Goal: Obtain resource: Obtain resource

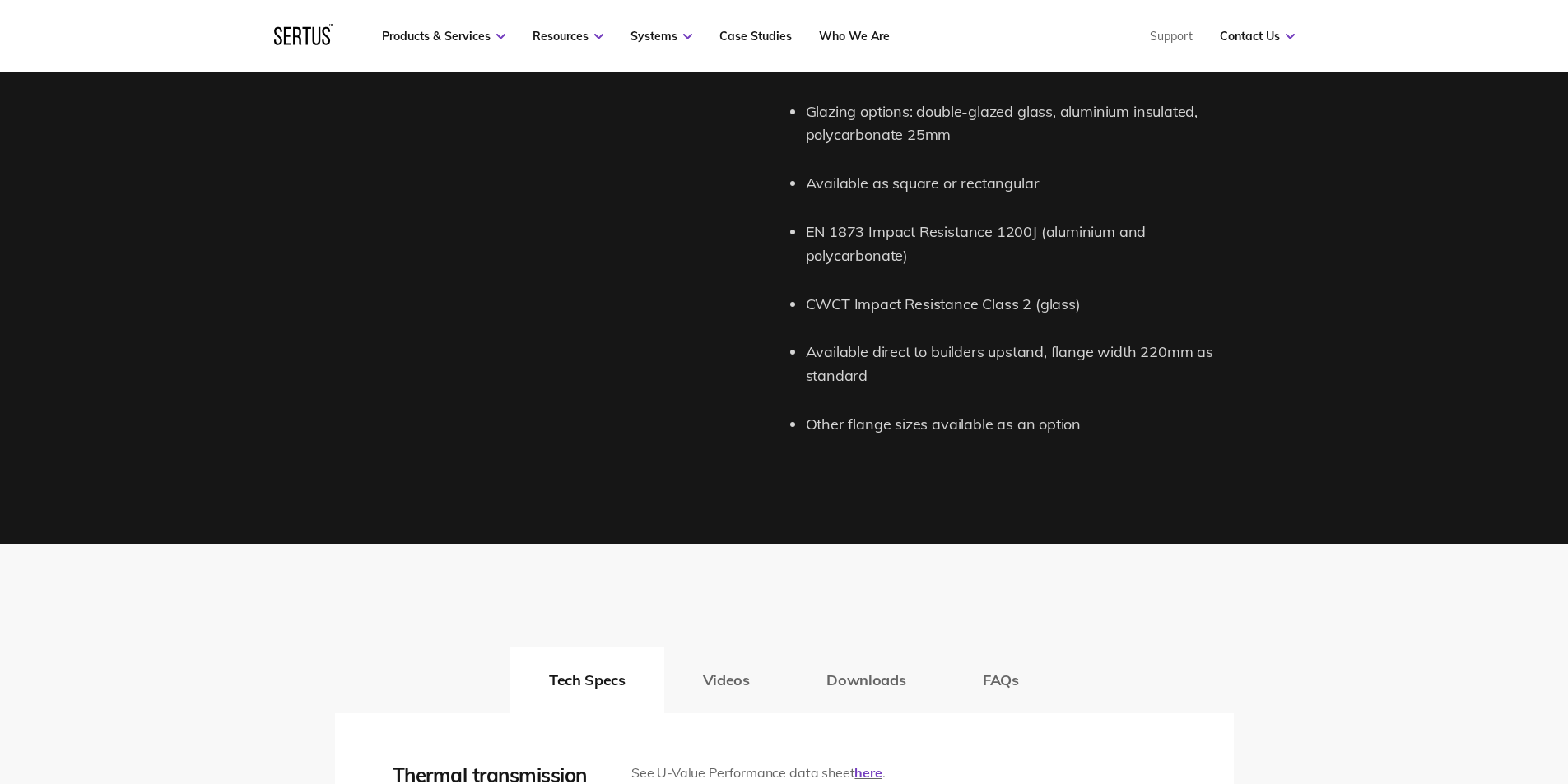
scroll to position [2303, 0]
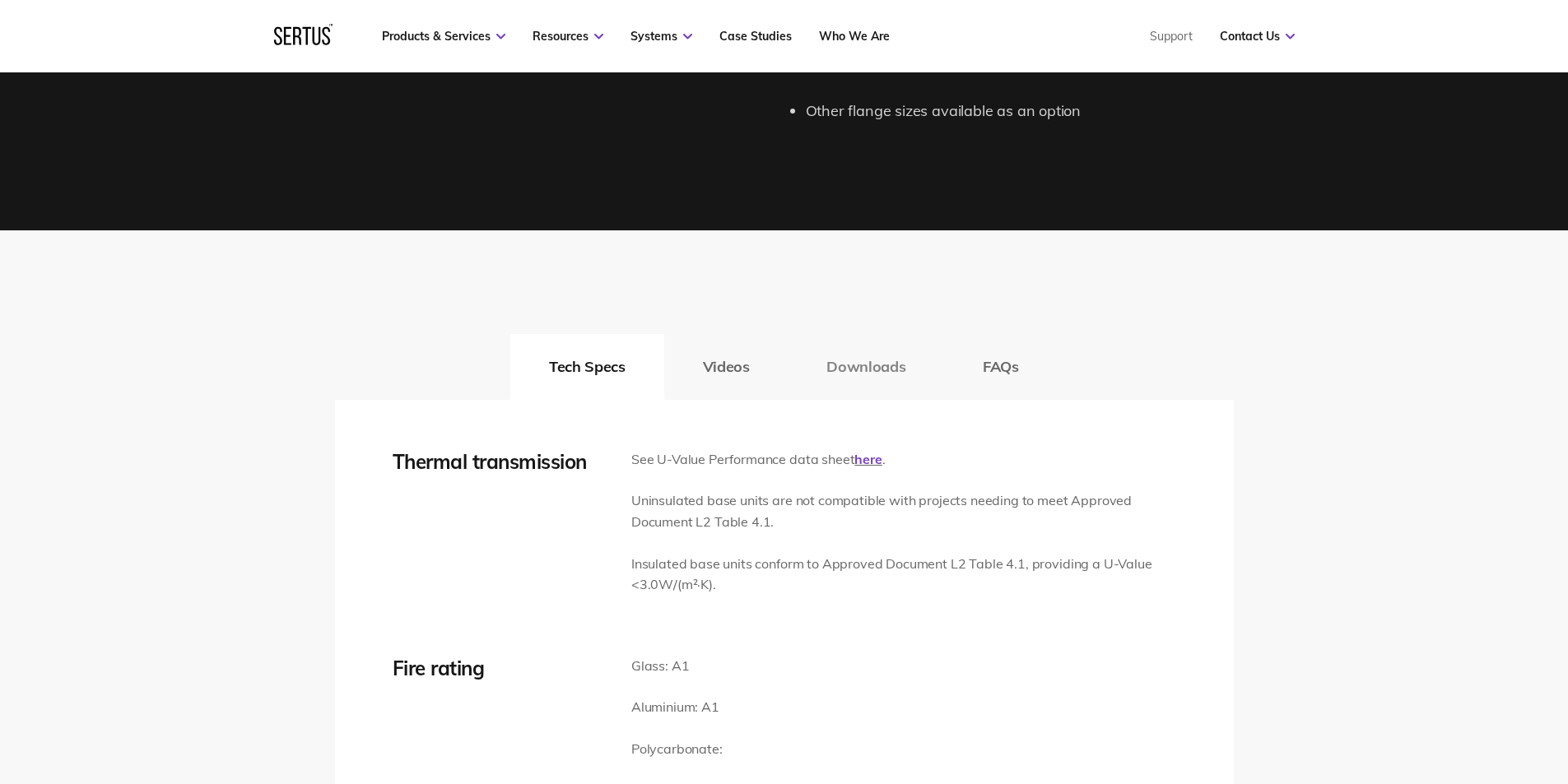
click at [820, 358] on button "Downloads" at bounding box center [865, 367] width 156 height 65
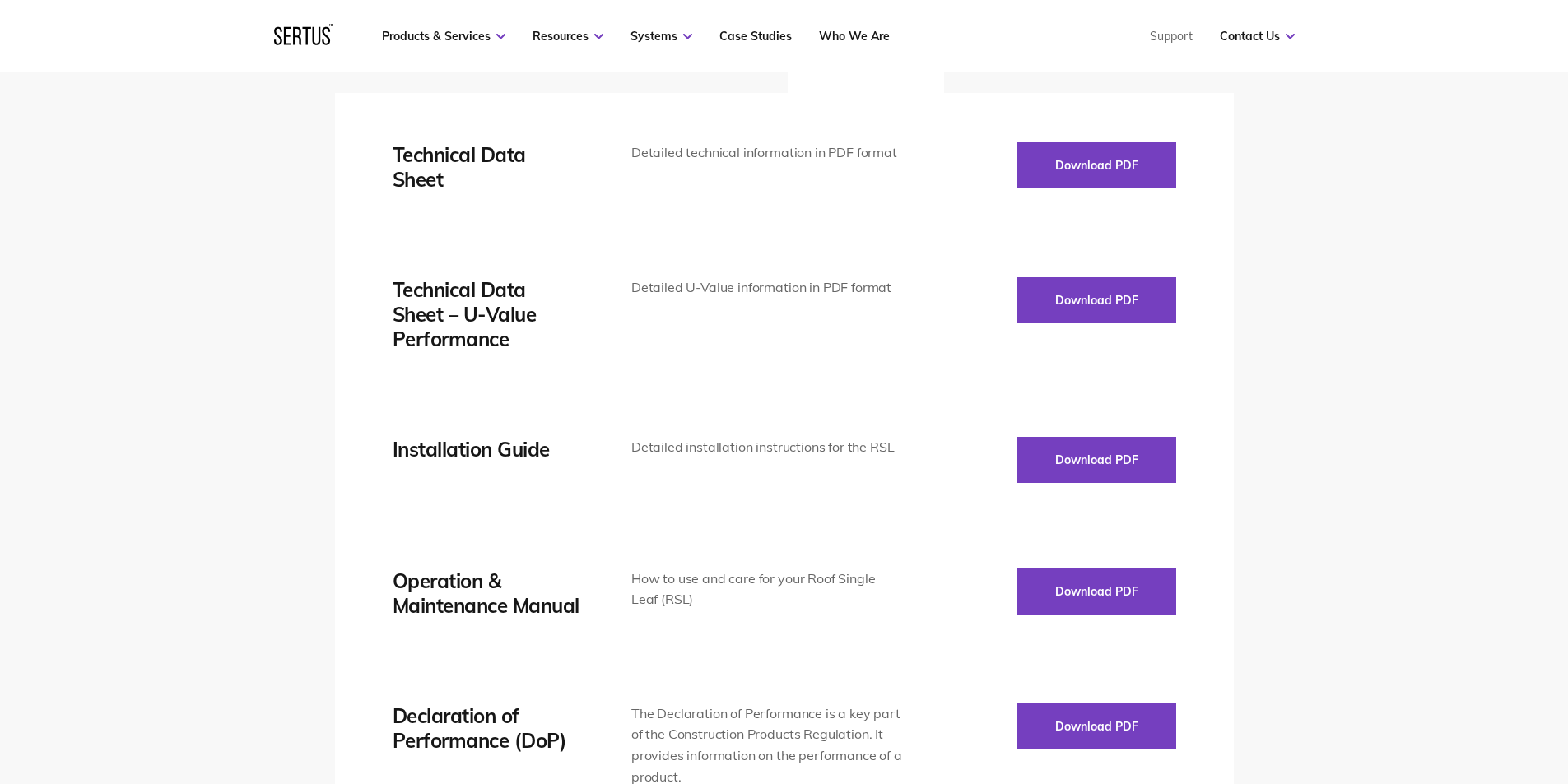
scroll to position [2632, 0]
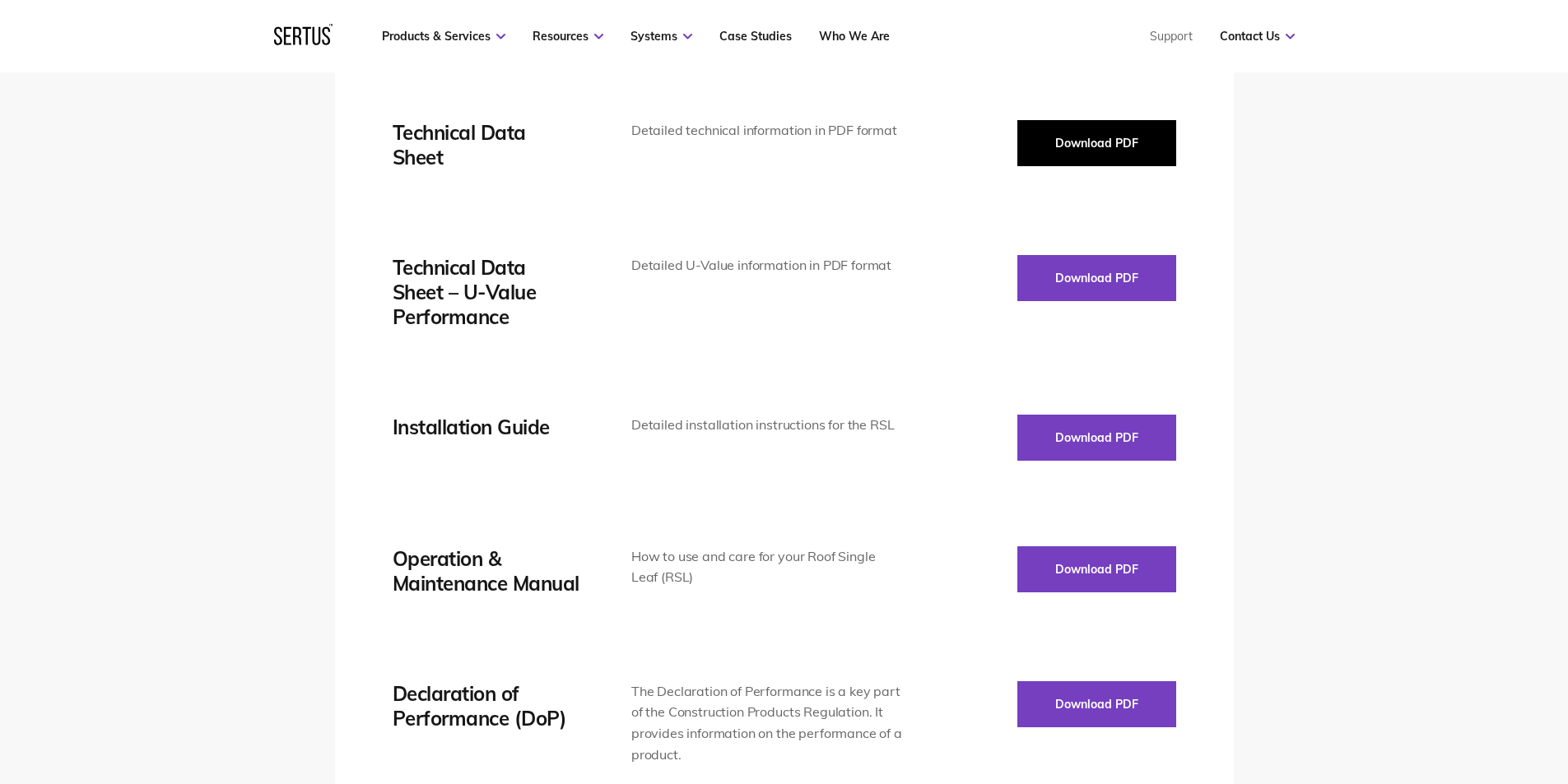
click at [1047, 144] on button "Download PDF" at bounding box center [1096, 143] width 159 height 46
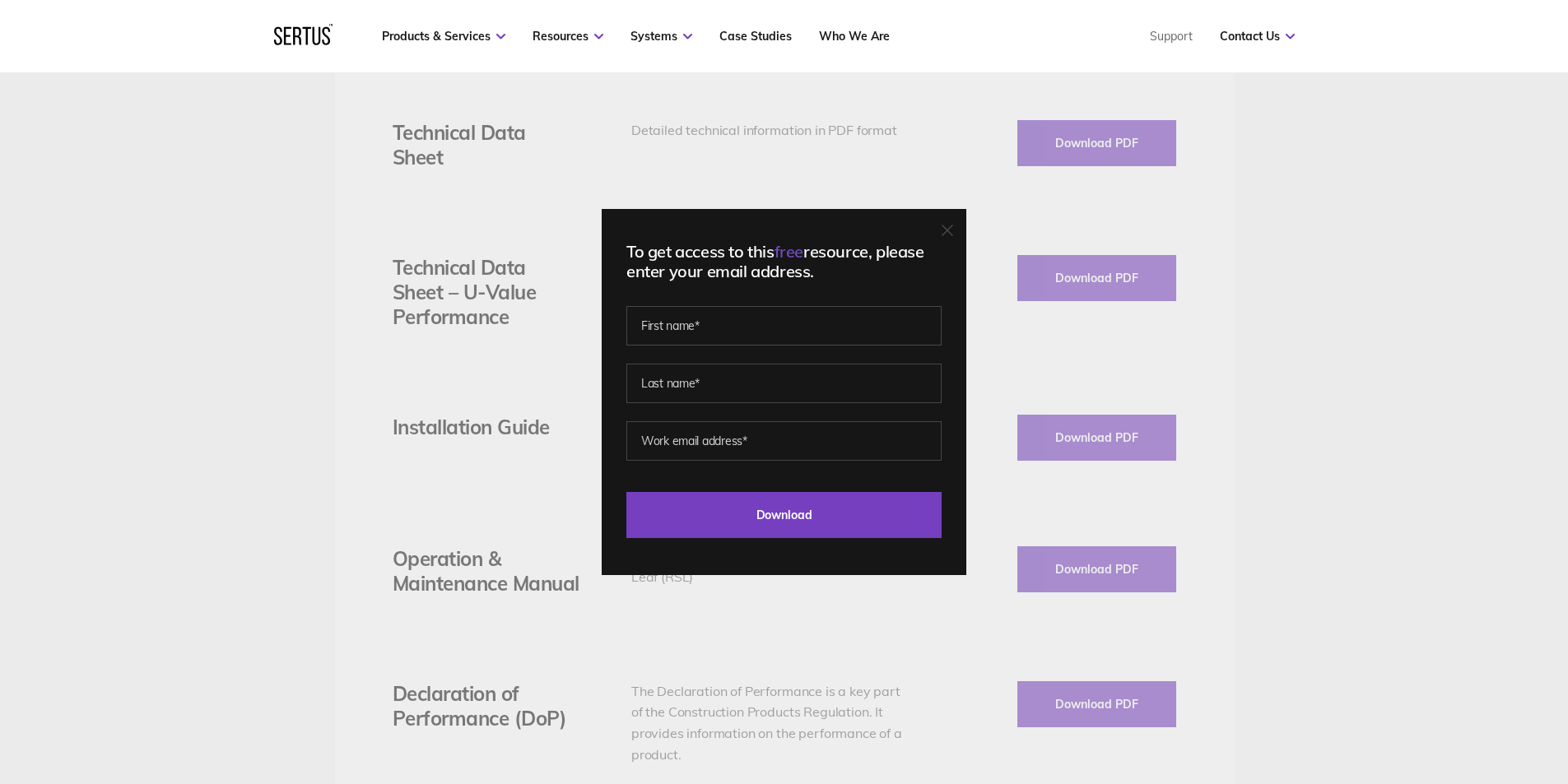
click at [953, 225] on icon at bounding box center [947, 230] width 12 height 12
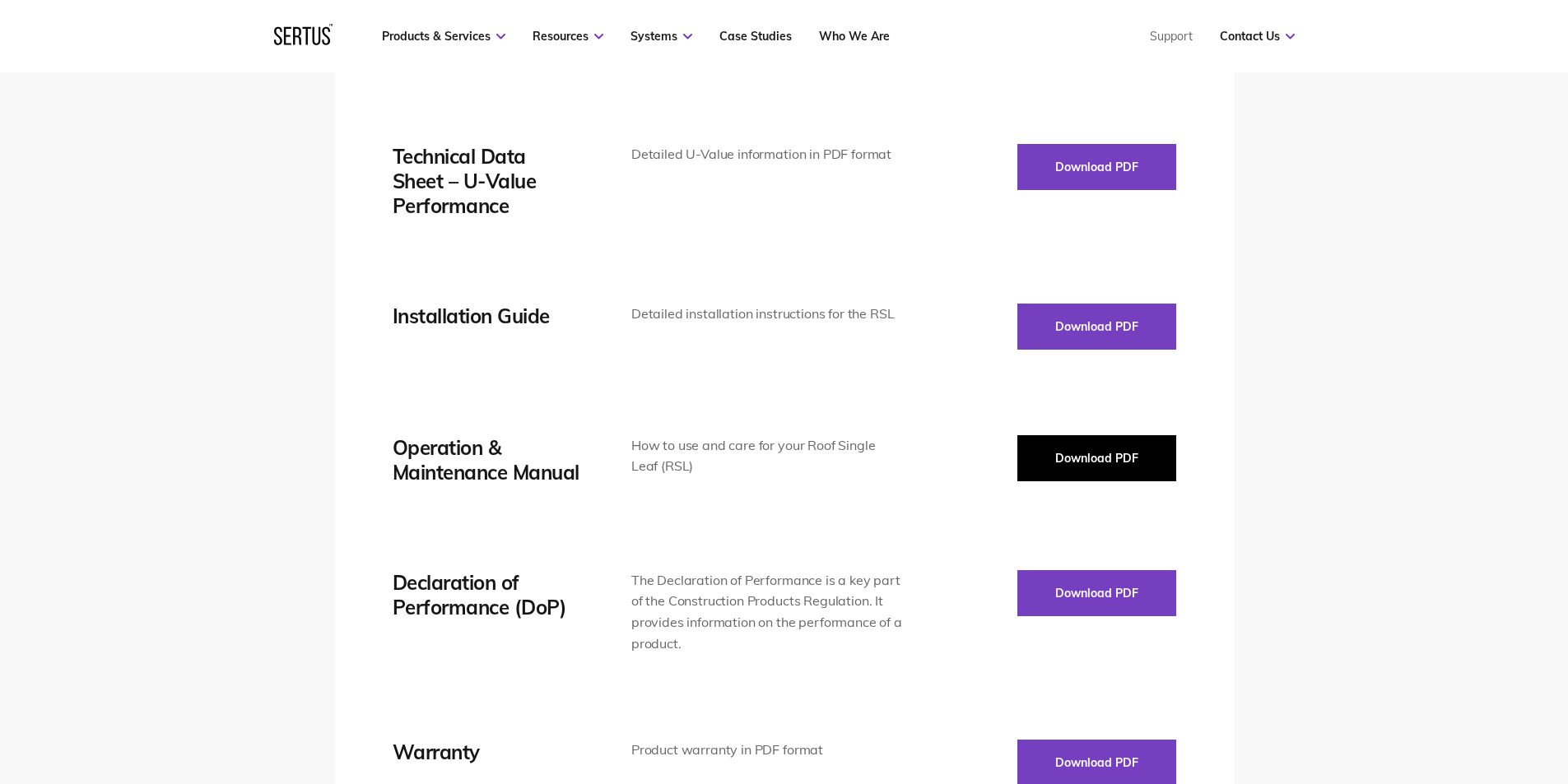
scroll to position [2715, 0]
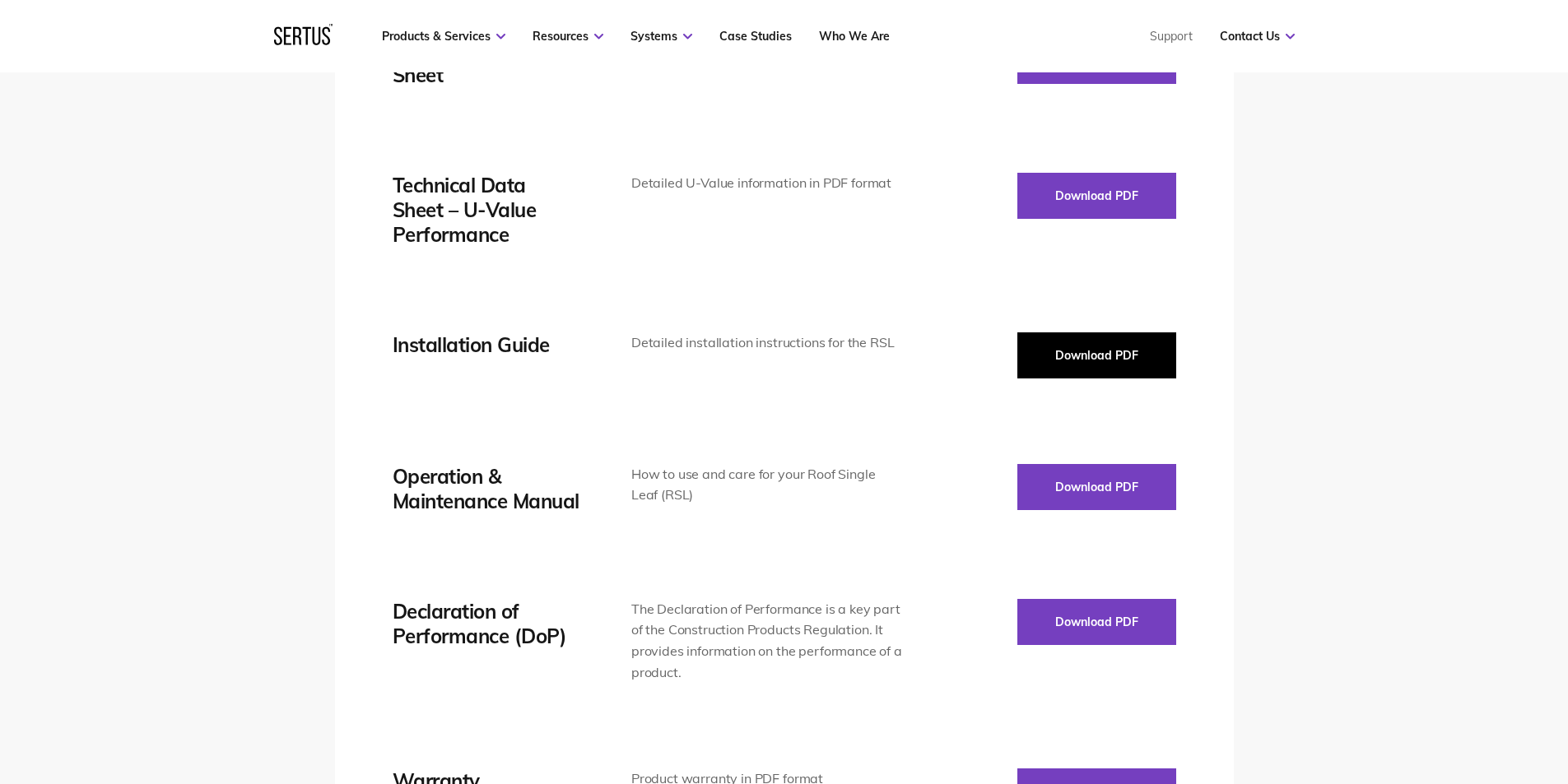
click at [1037, 353] on button "Download PDF" at bounding box center [1096, 355] width 159 height 46
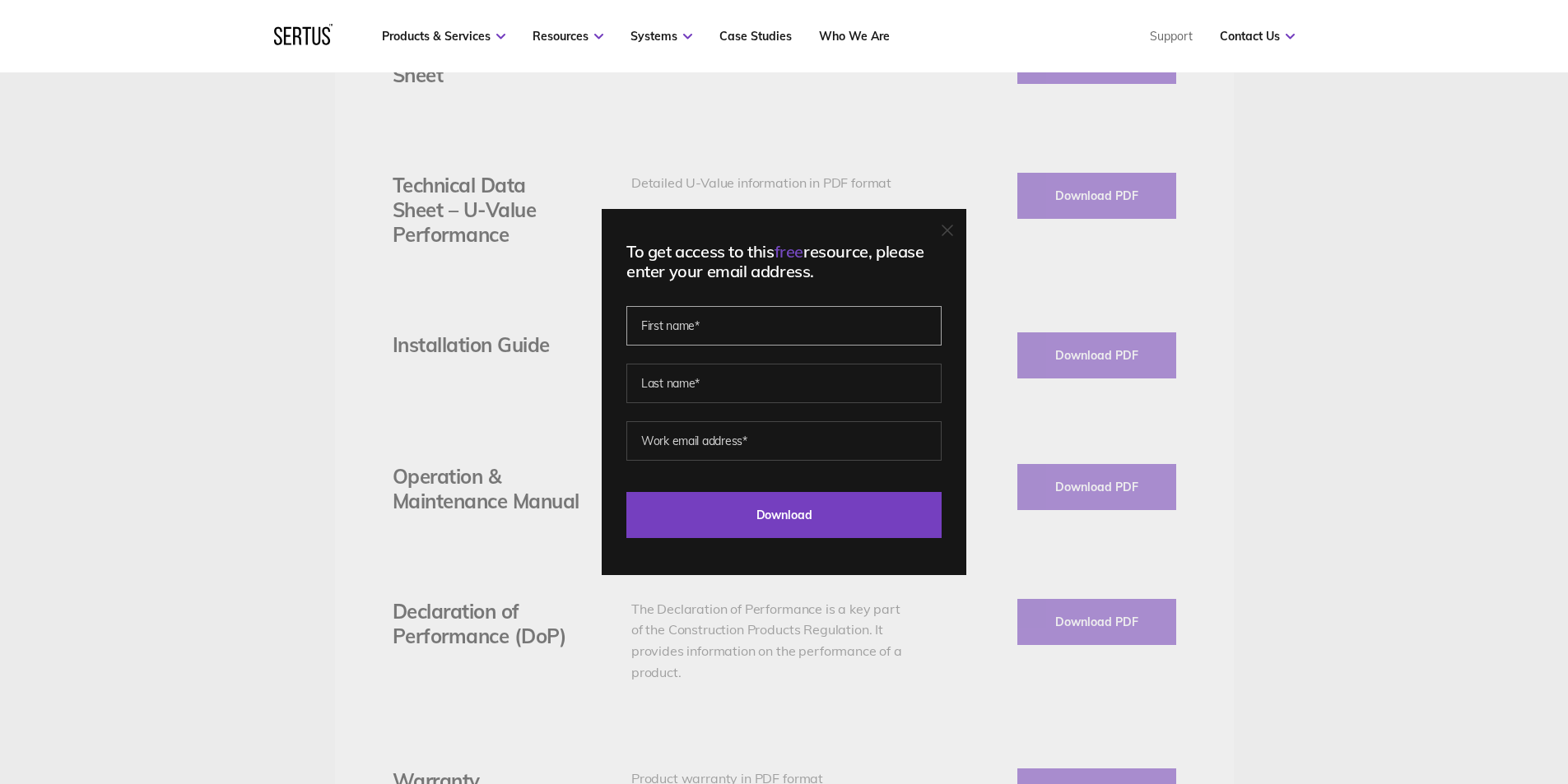
click at [775, 321] on input "text" at bounding box center [784, 325] width 315 height 39
type input "Muryel"
type input "[PERSON_NAME]"
type input "j"
type input "[EMAIL_ADDRESS][DOMAIN_NAME]"
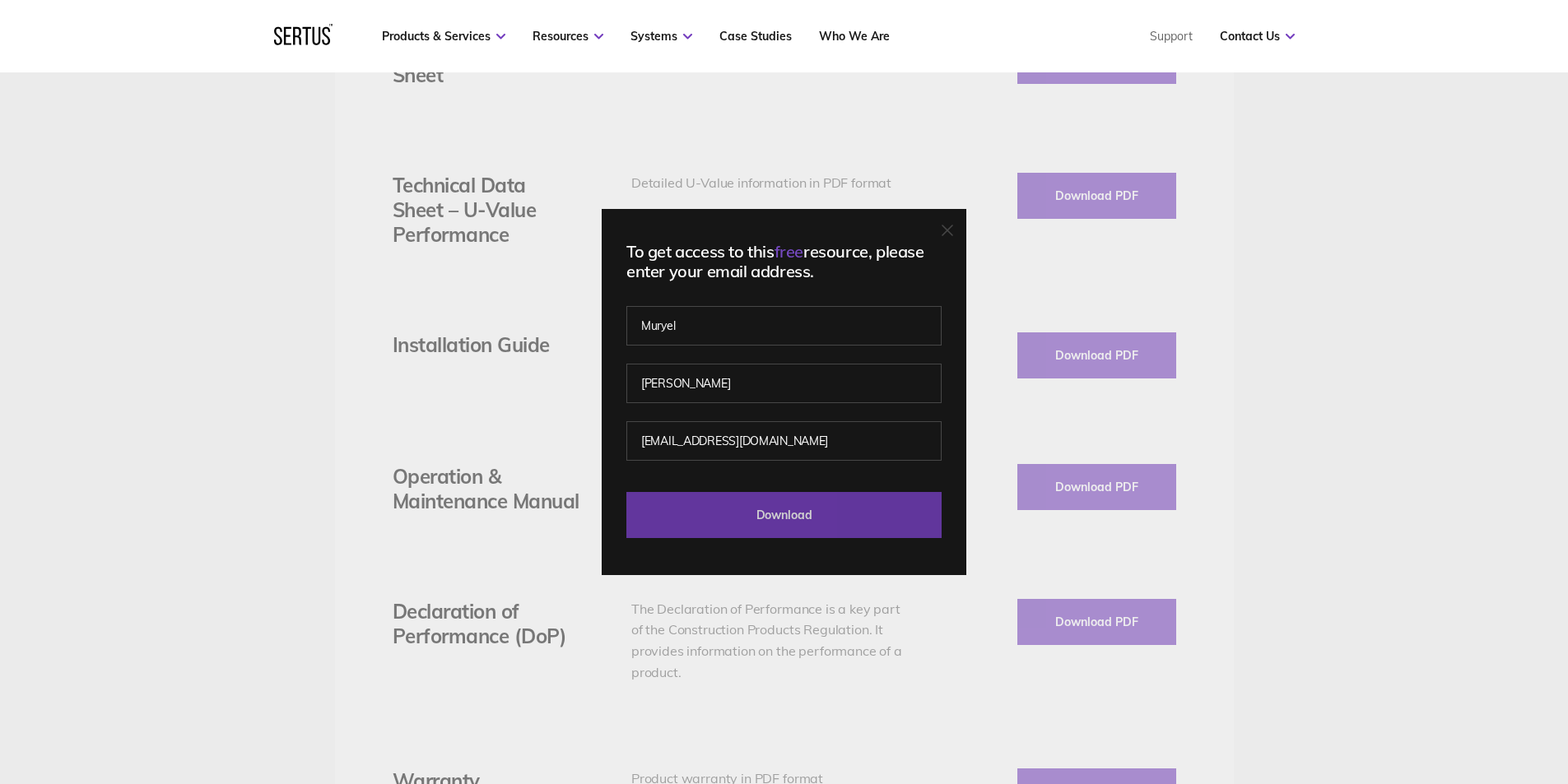
click at [802, 508] on input "Download" at bounding box center [784, 515] width 315 height 46
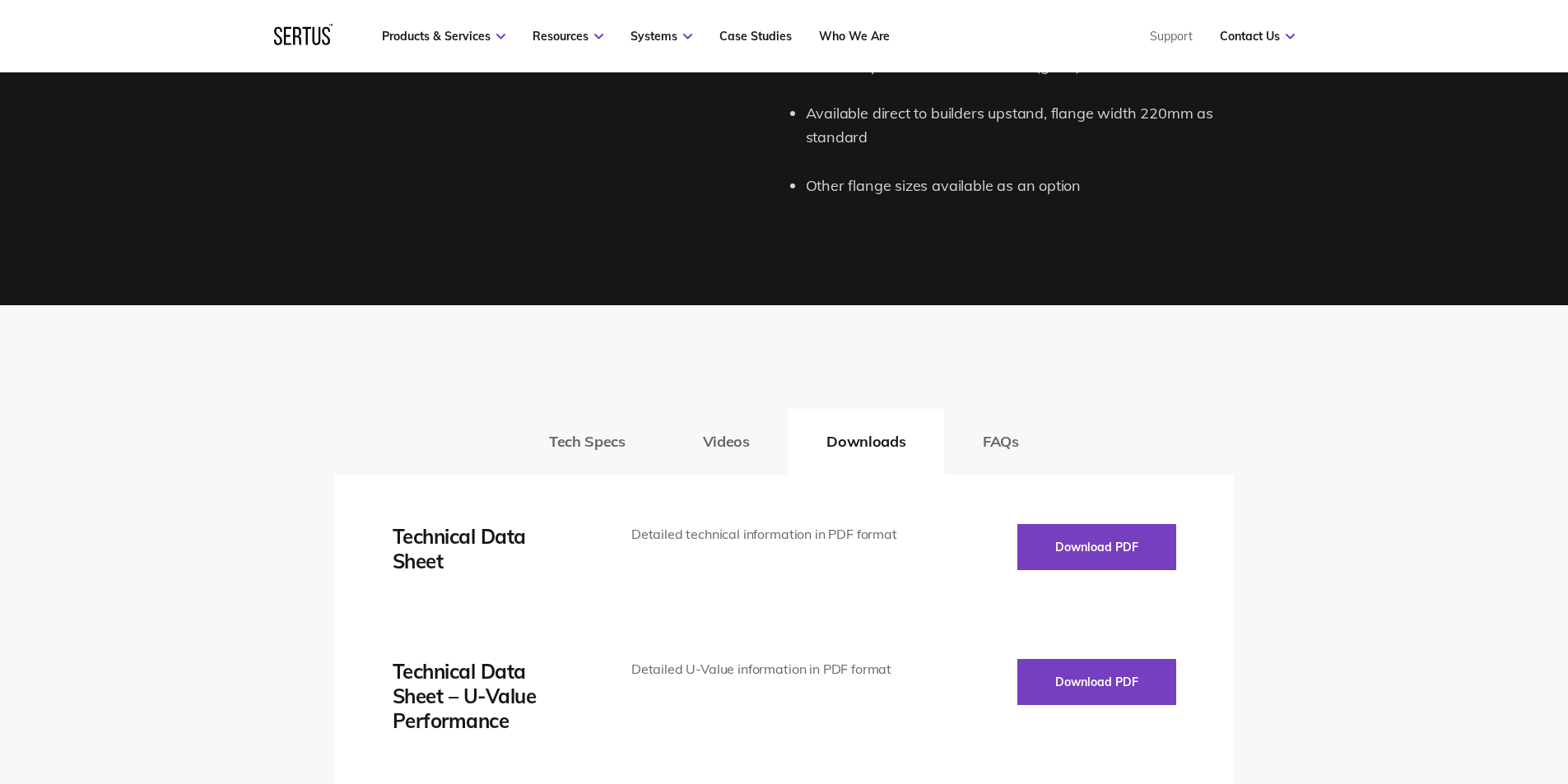
scroll to position [2221, 0]
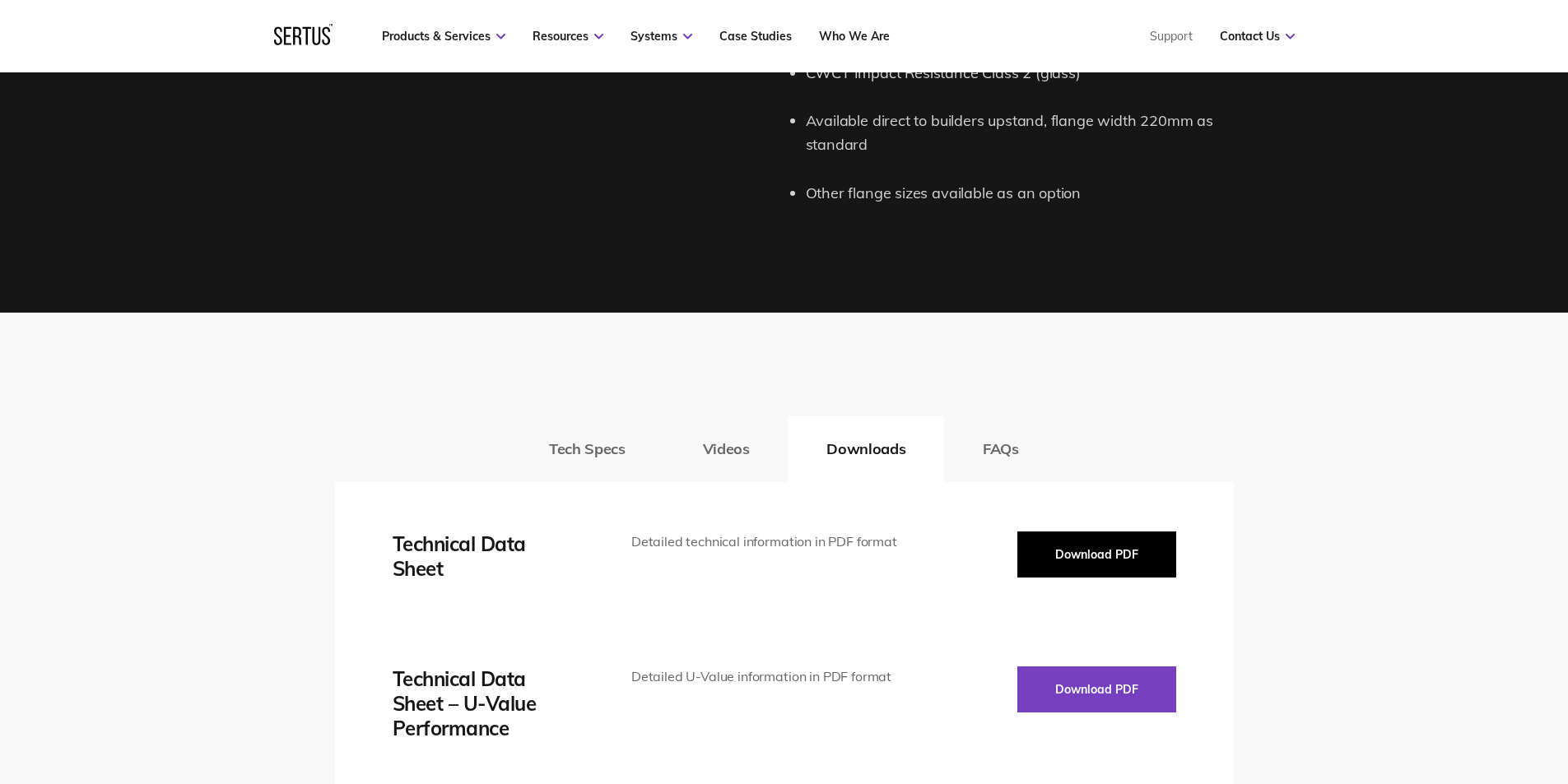
click at [1059, 559] on button "Download PDF" at bounding box center [1096, 554] width 159 height 46
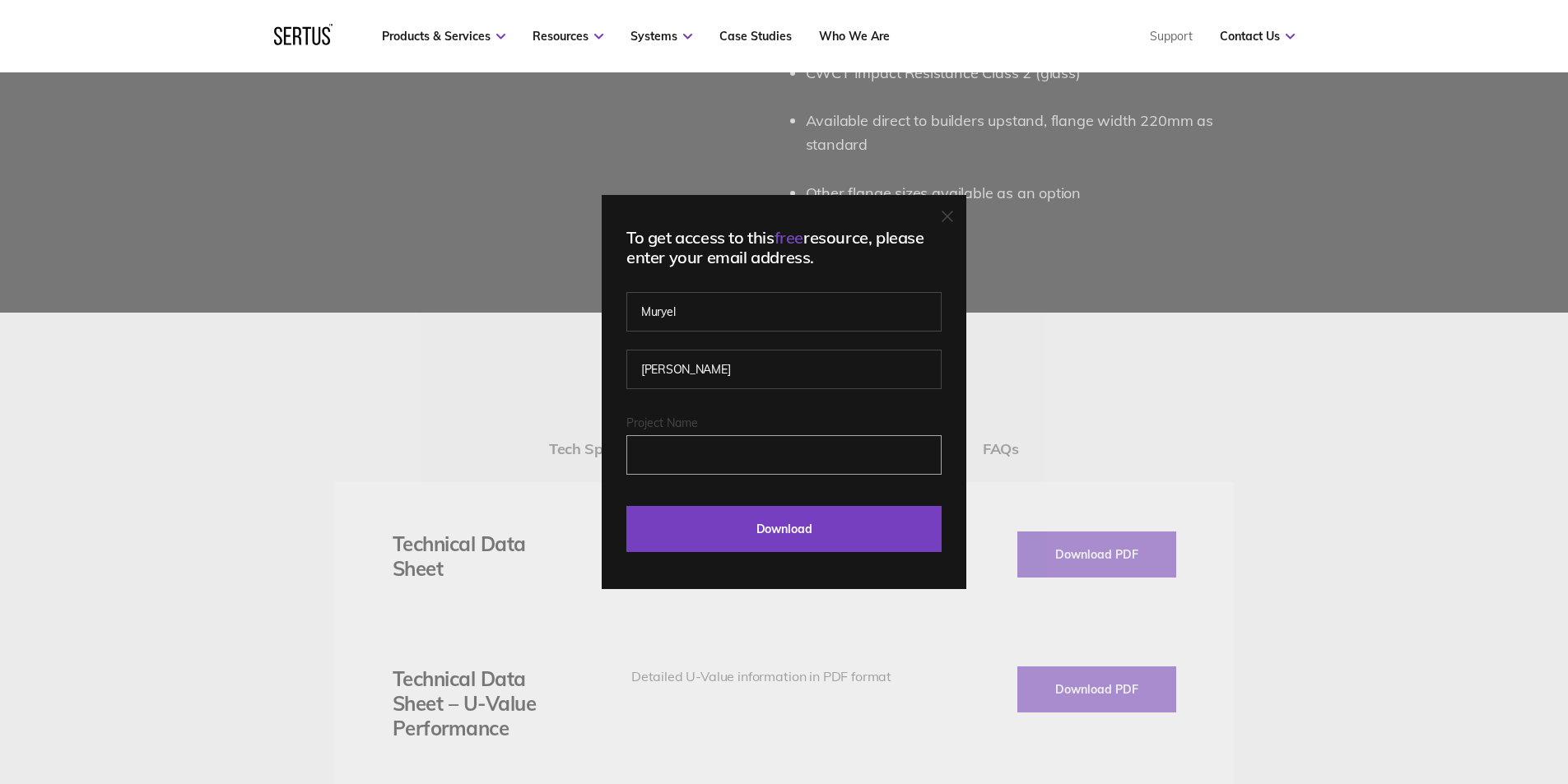
click at [735, 459] on input "Project Name" at bounding box center [784, 454] width 315 height 39
type input "j"
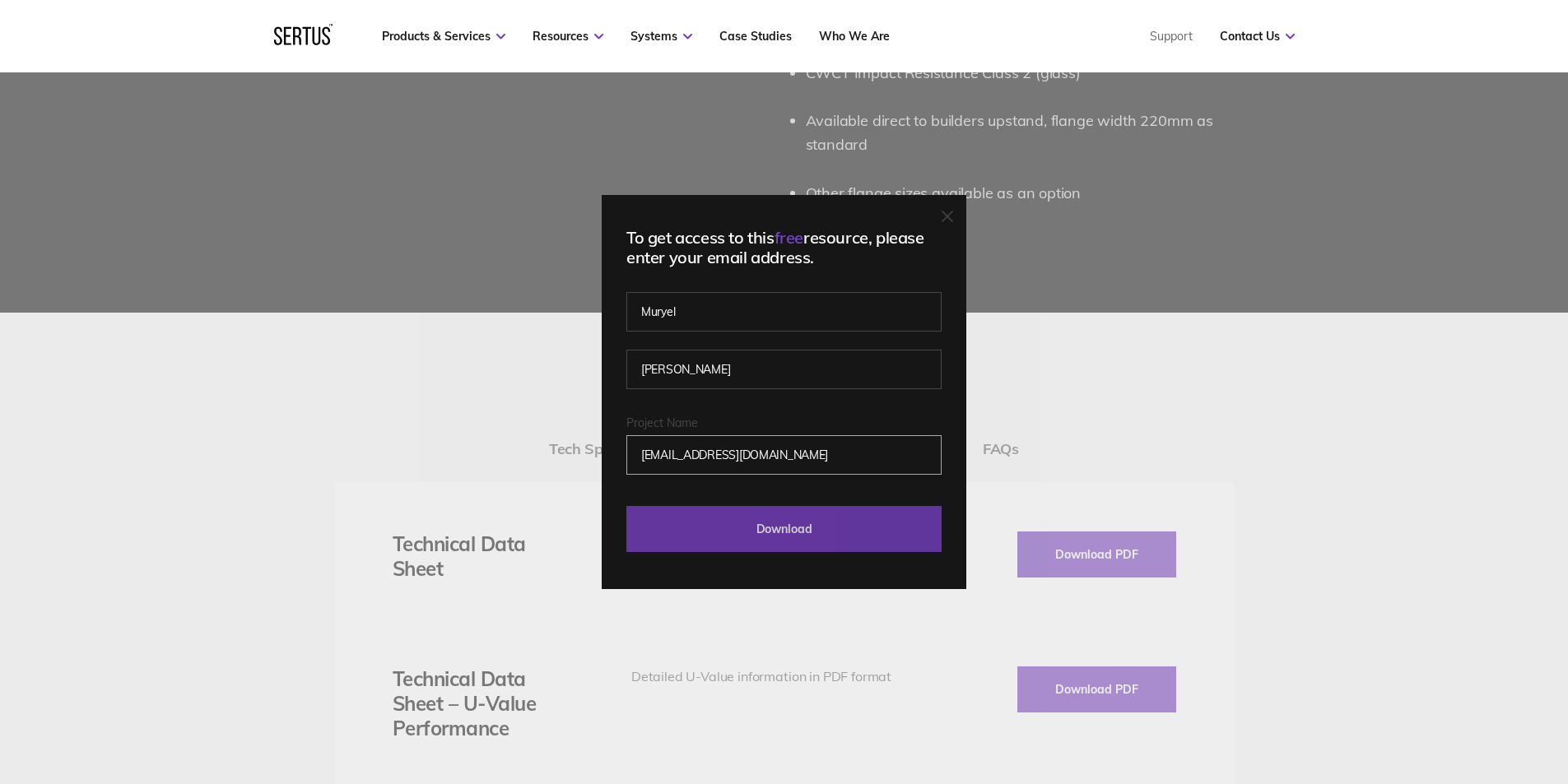
type input "[EMAIL_ADDRESS][DOMAIN_NAME]"
click at [789, 524] on input "Download" at bounding box center [784, 529] width 315 height 46
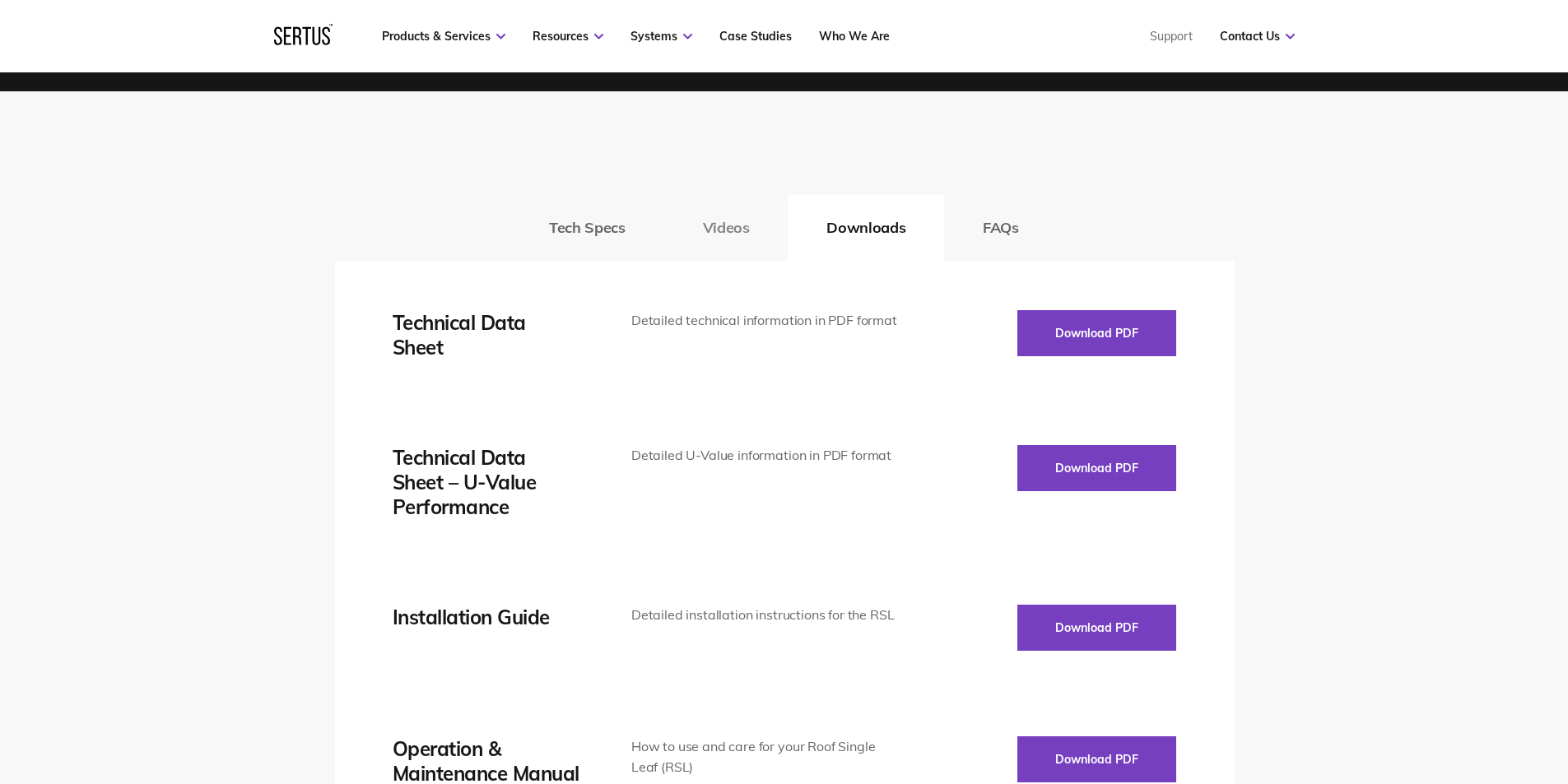
scroll to position [2467, 0]
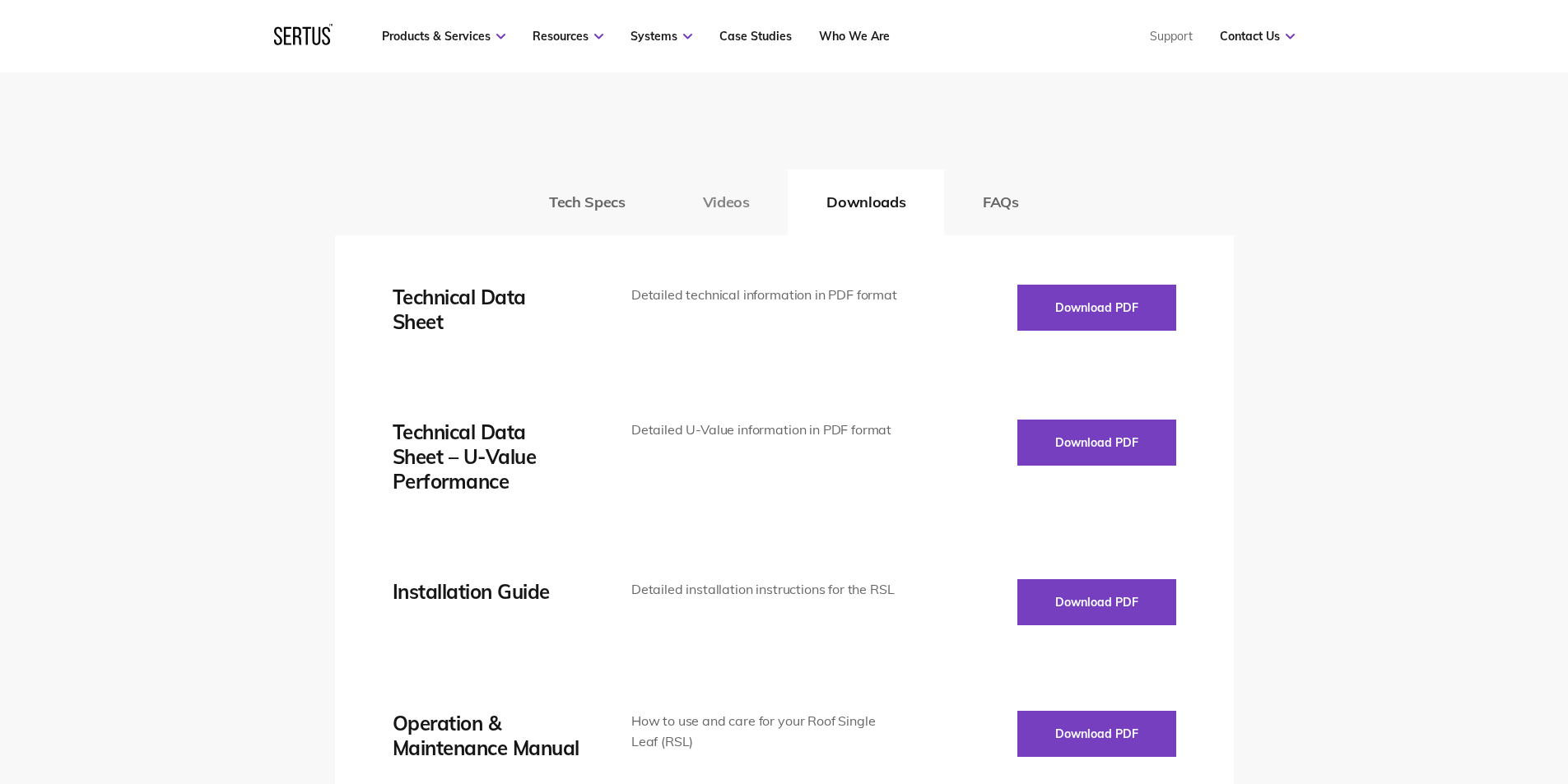
click at [724, 215] on button "Videos" at bounding box center [726, 202] width 124 height 65
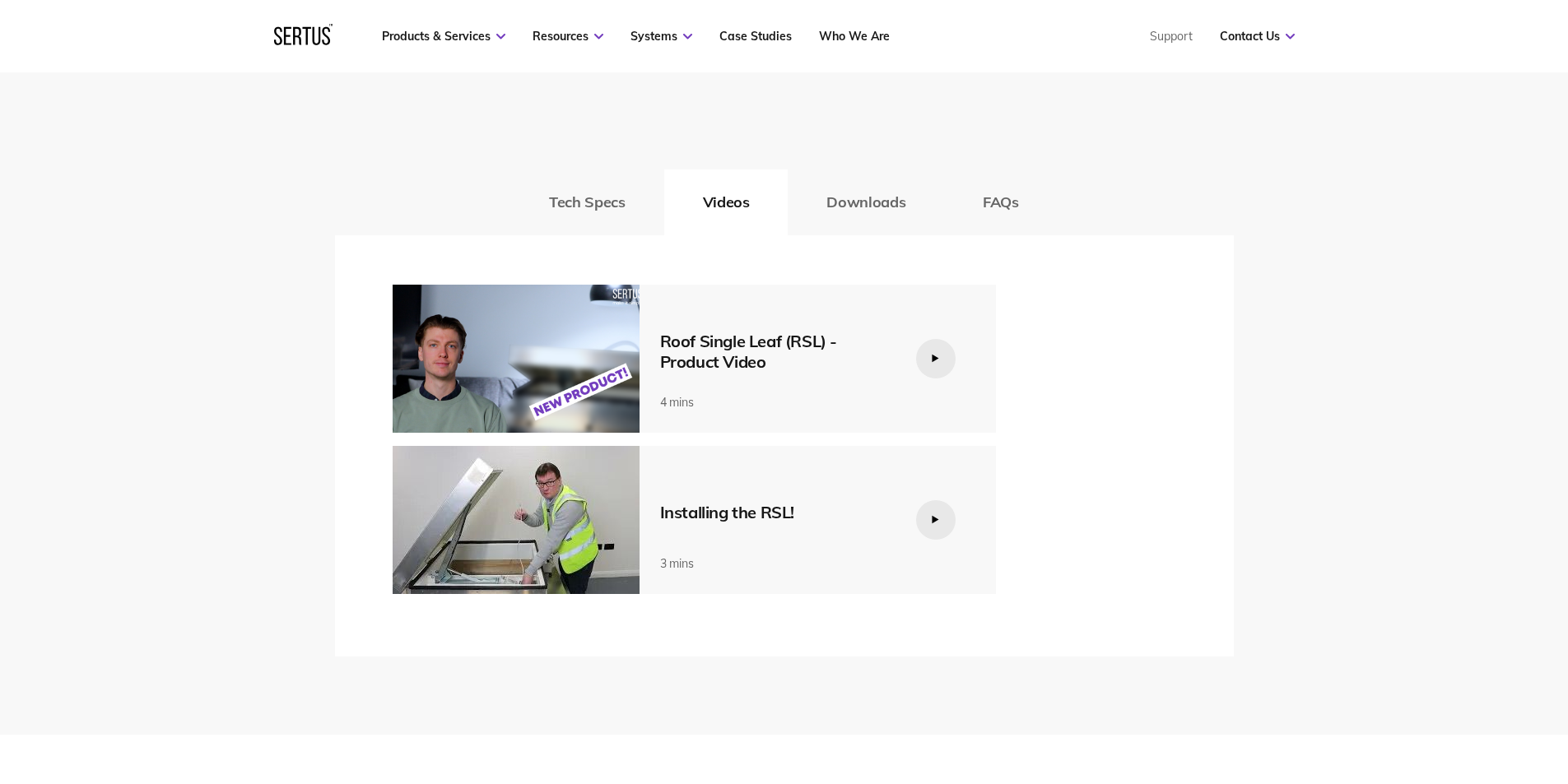
click at [658, 501] on div "Installing the RSL! 3 mins" at bounding box center [820, 519] width 362 height 148
click at [622, 493] on img at bounding box center [516, 519] width 247 height 148
click at [527, 557] on img at bounding box center [516, 519] width 247 height 148
click at [755, 514] on div "Installing the RSL!" at bounding box center [775, 512] width 230 height 20
click at [949, 519] on div at bounding box center [936, 519] width 39 height 39
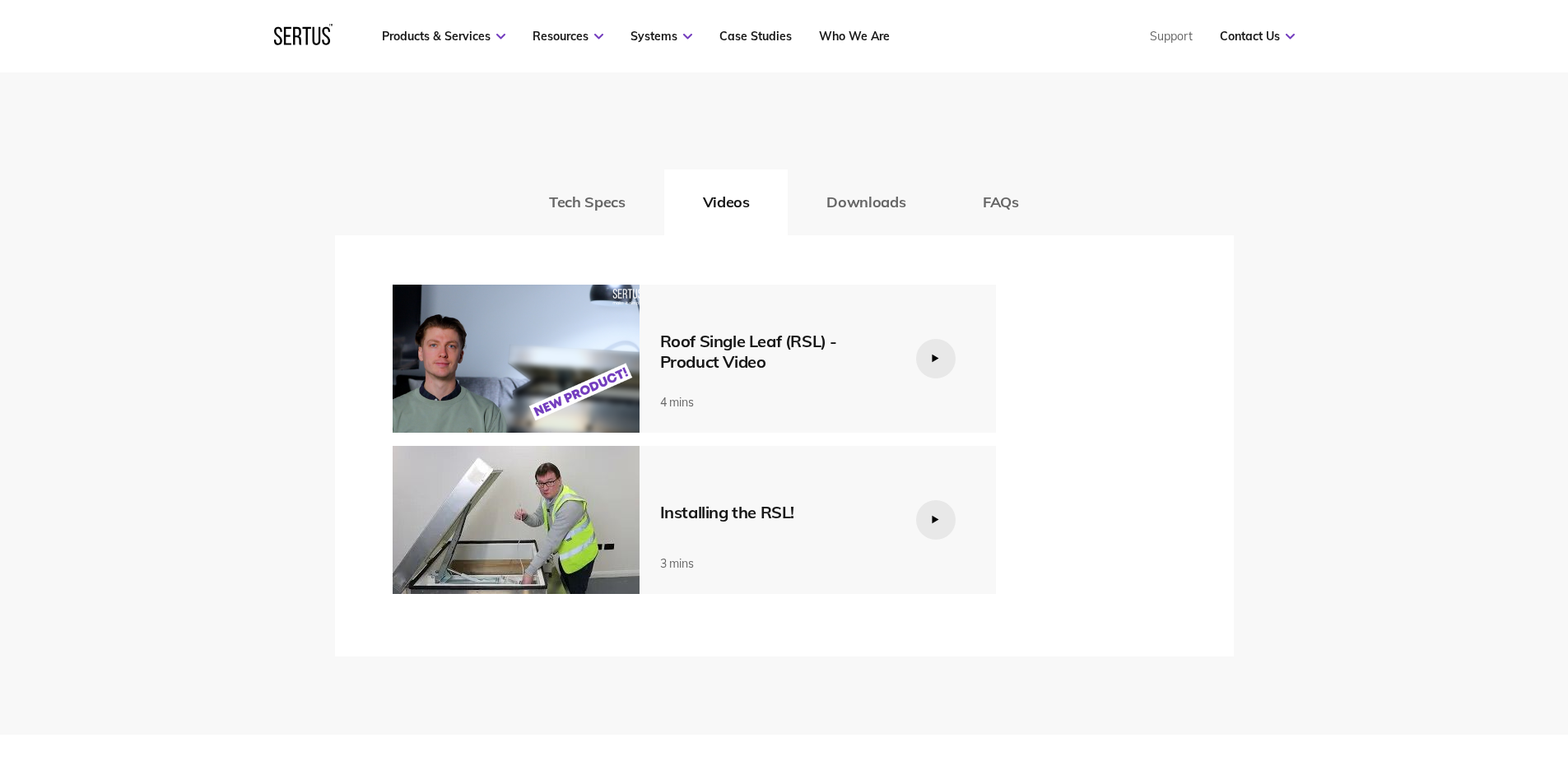
click at [674, 512] on div "Installing the RSL!" at bounding box center [775, 512] width 230 height 20
